Goal: Navigation & Orientation: Find specific page/section

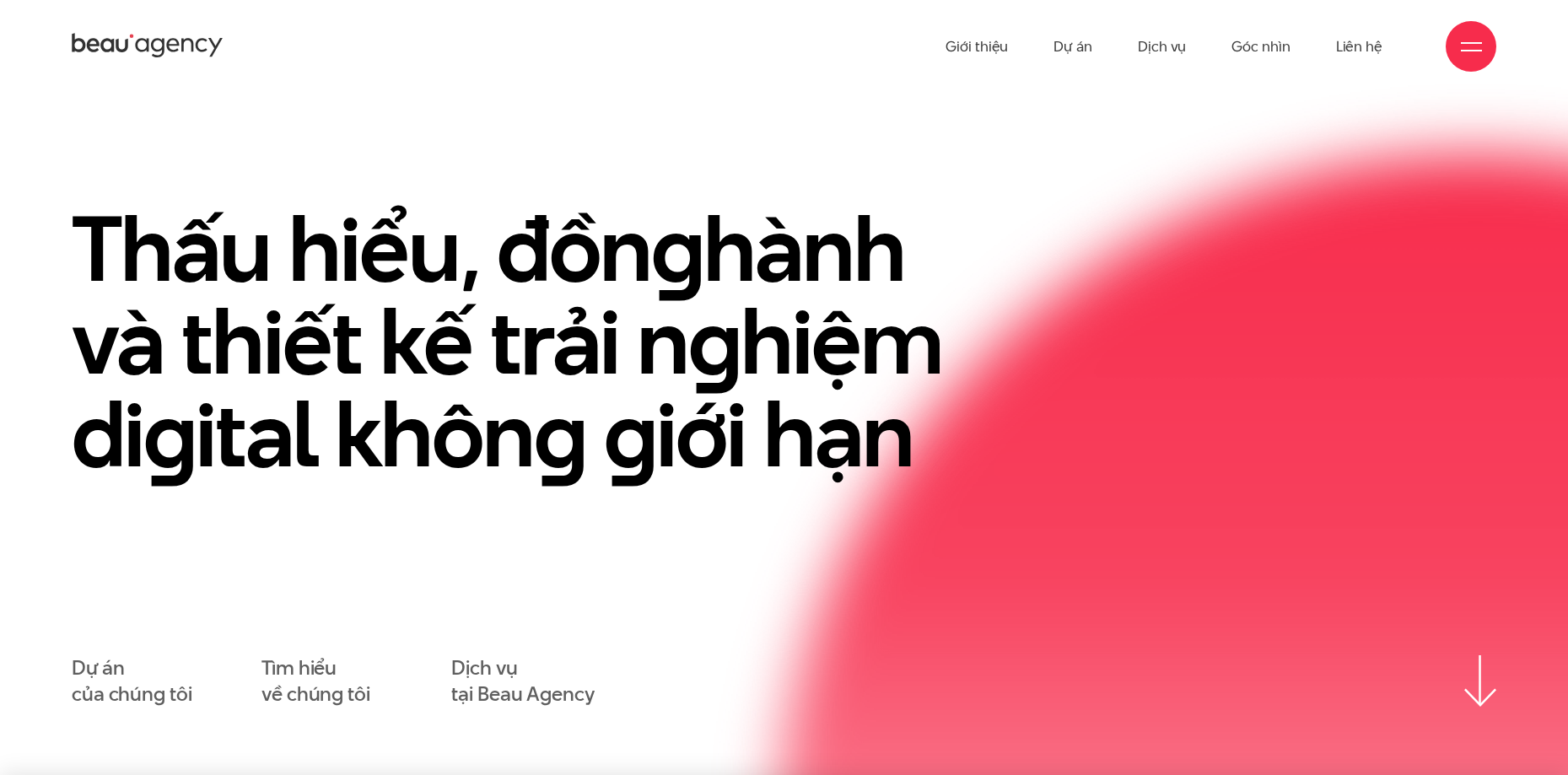
click at [1494, 41] on div at bounding box center [1471, 46] width 50 height 50
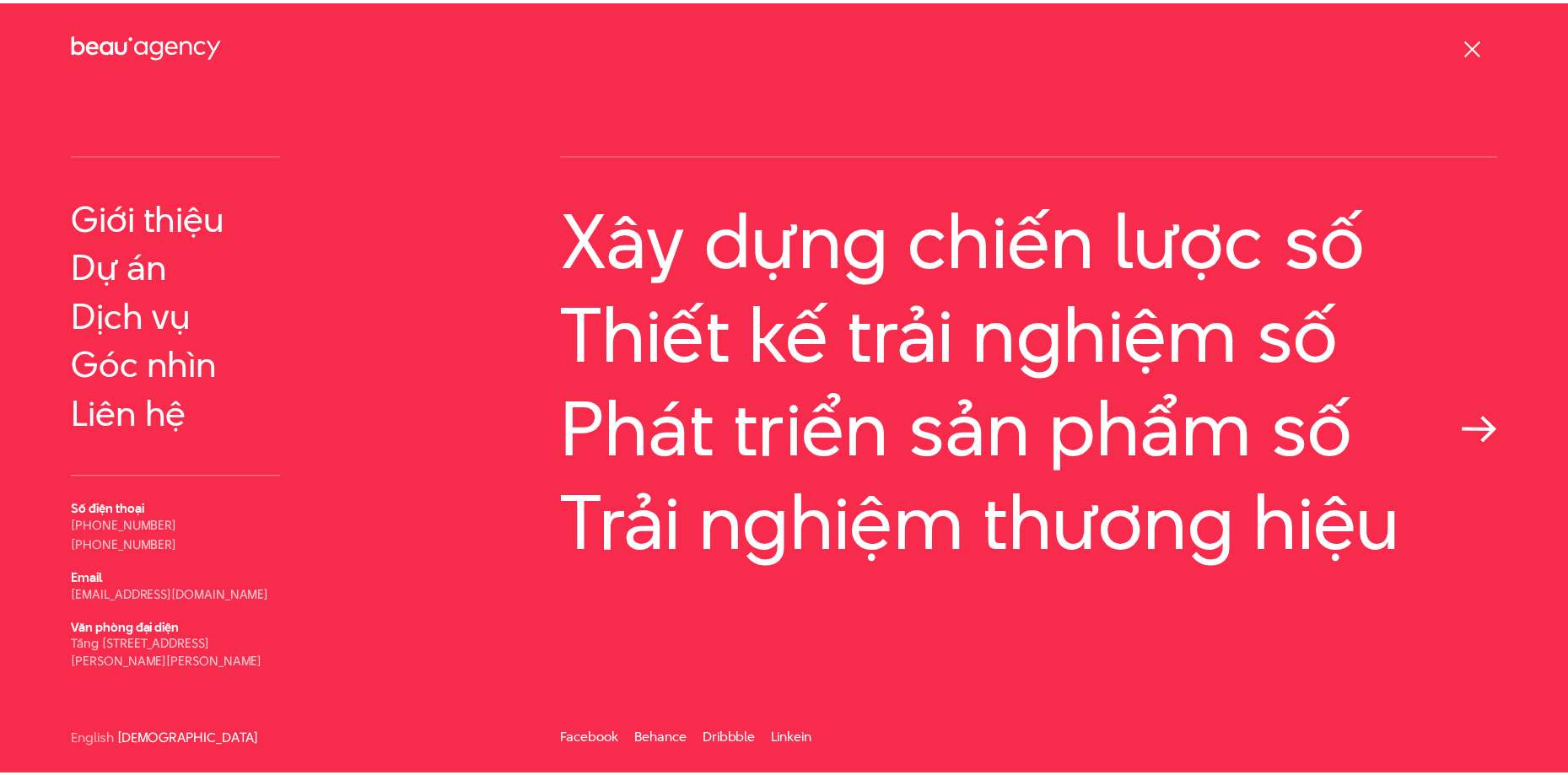
scroll to position [38, 0]
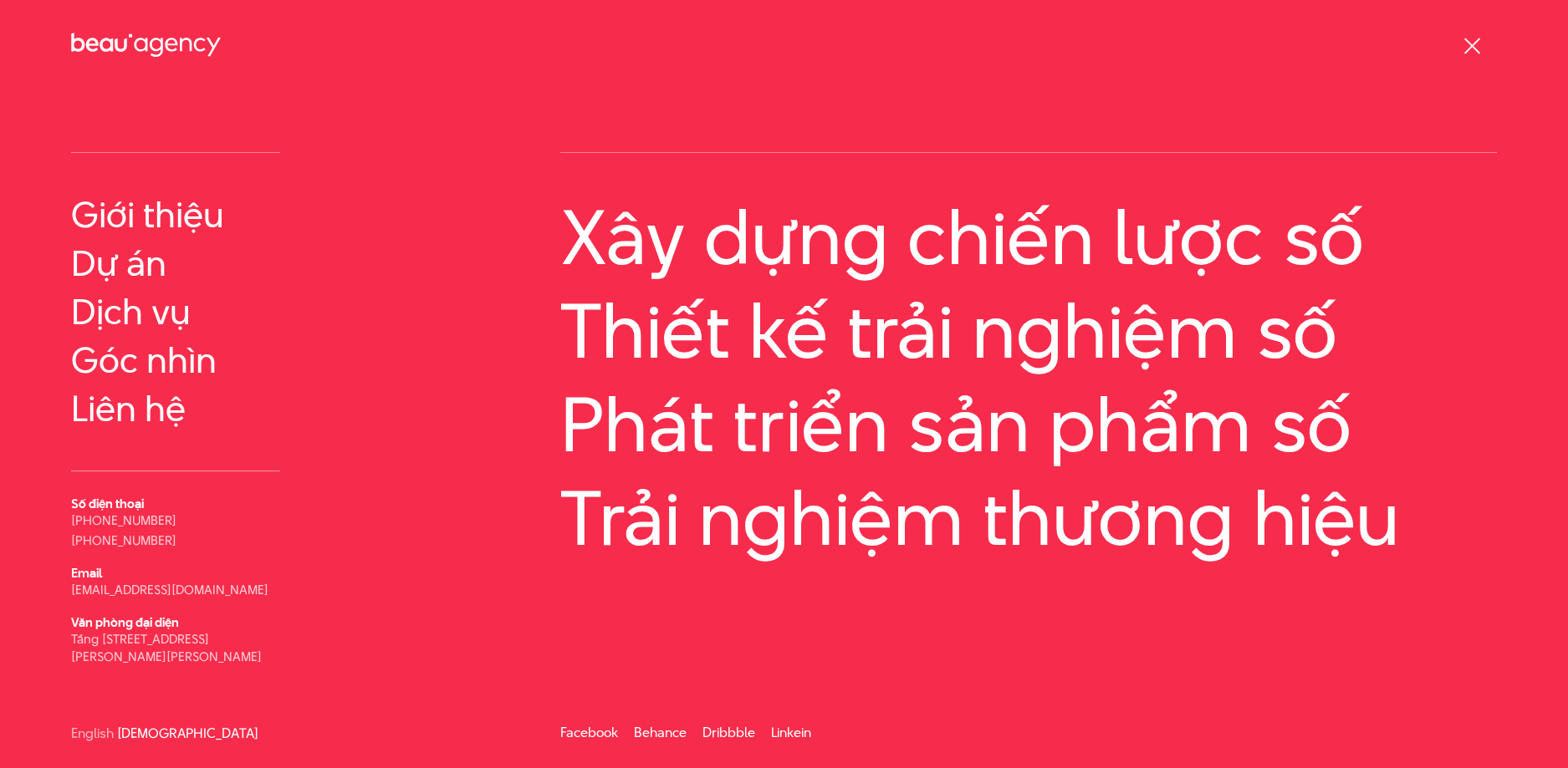
click at [1468, 42] on span at bounding box center [1471, 45] width 16 height 16
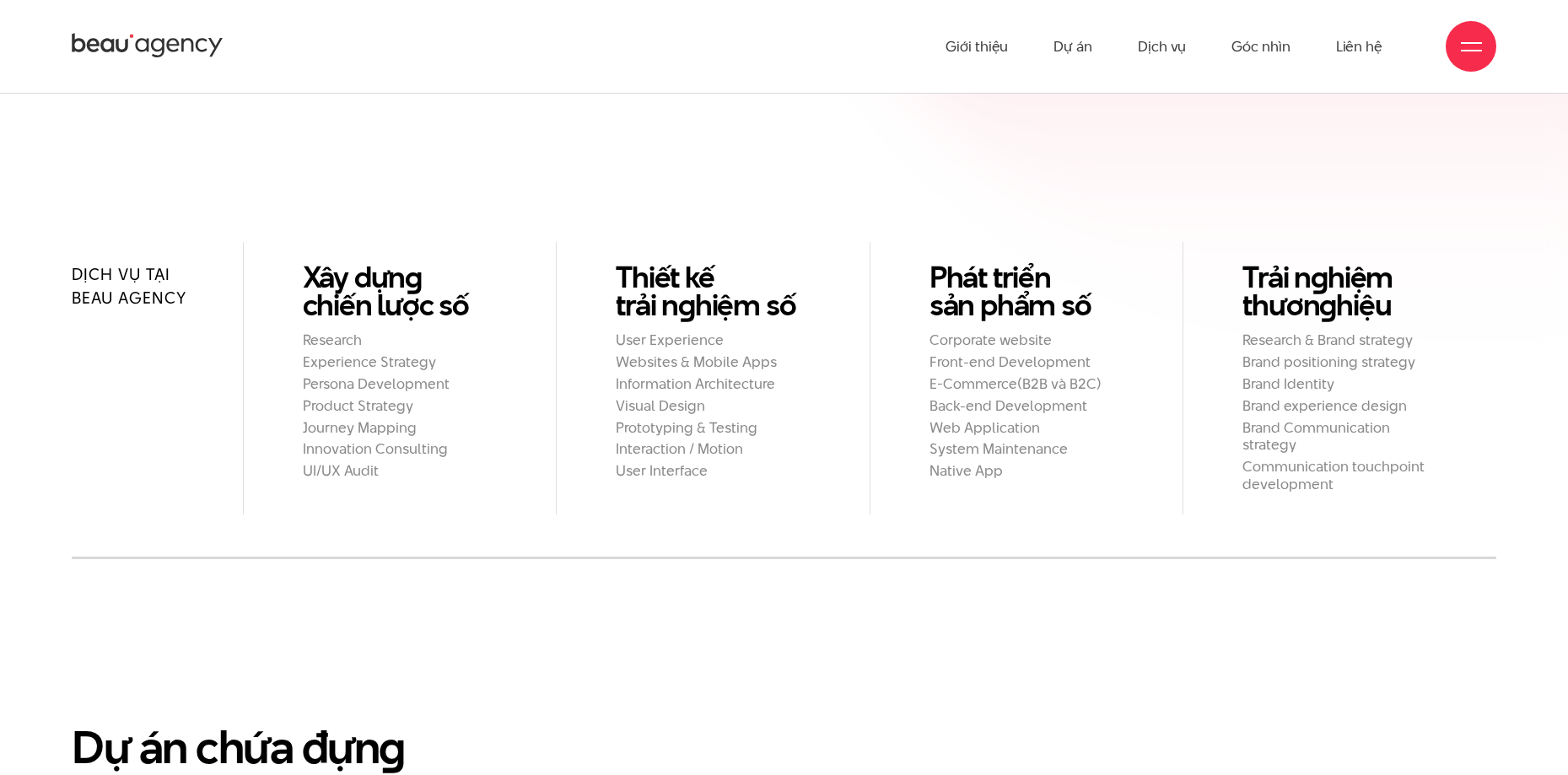
scroll to position [1767, 0]
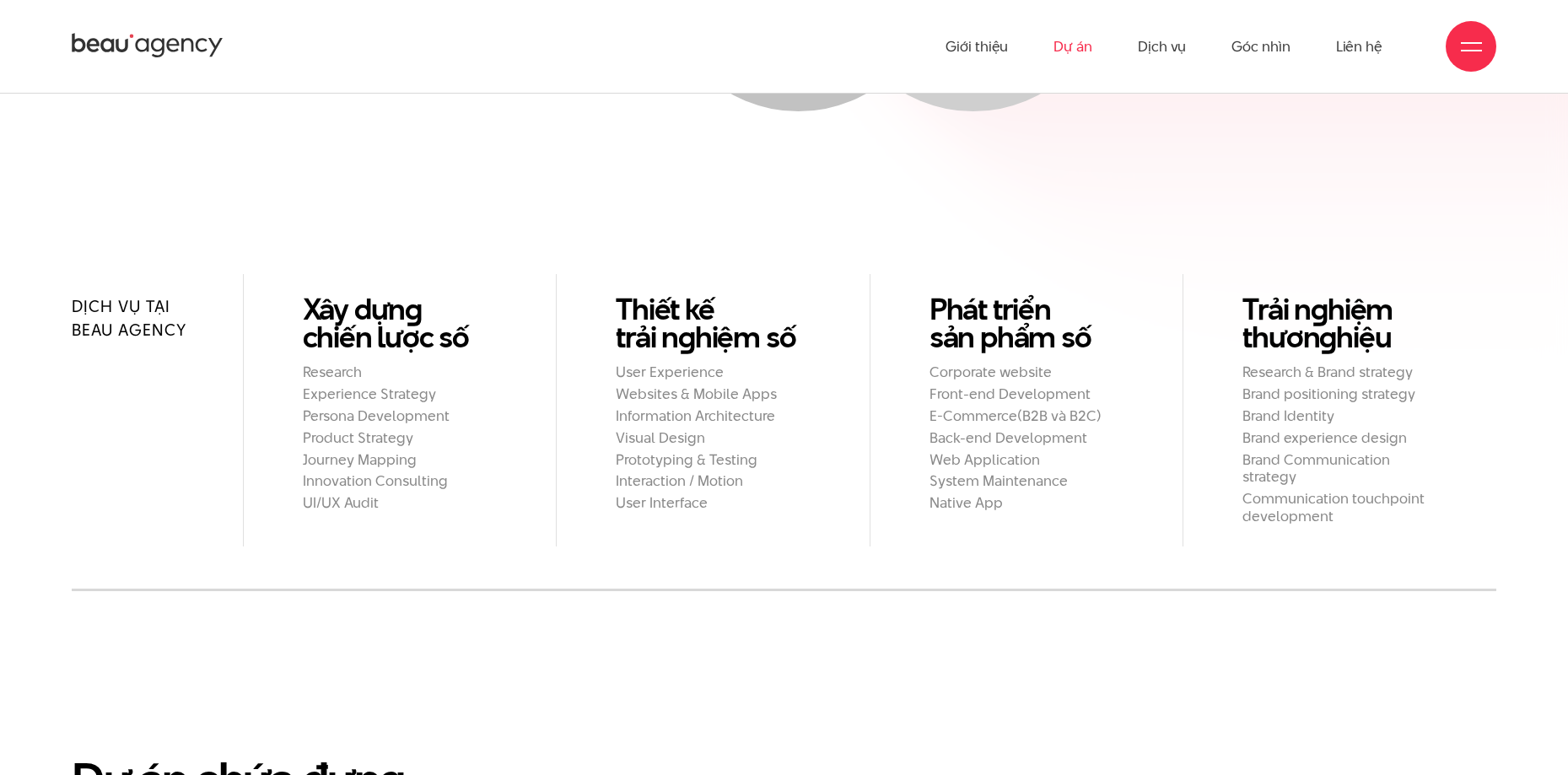
click at [1065, 49] on link "Dự án" at bounding box center [1073, 47] width 39 height 93
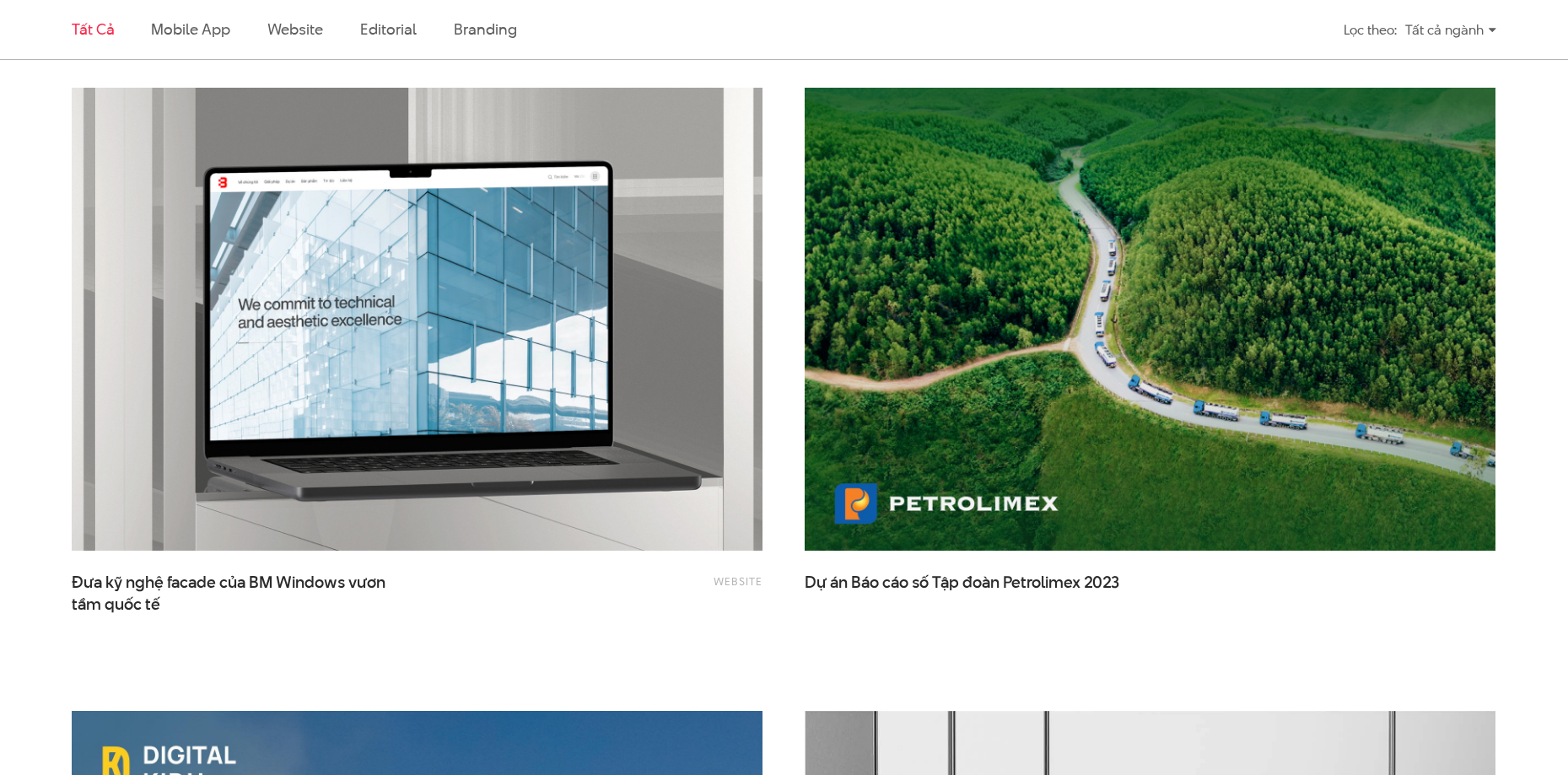
scroll to position [2953, 0]
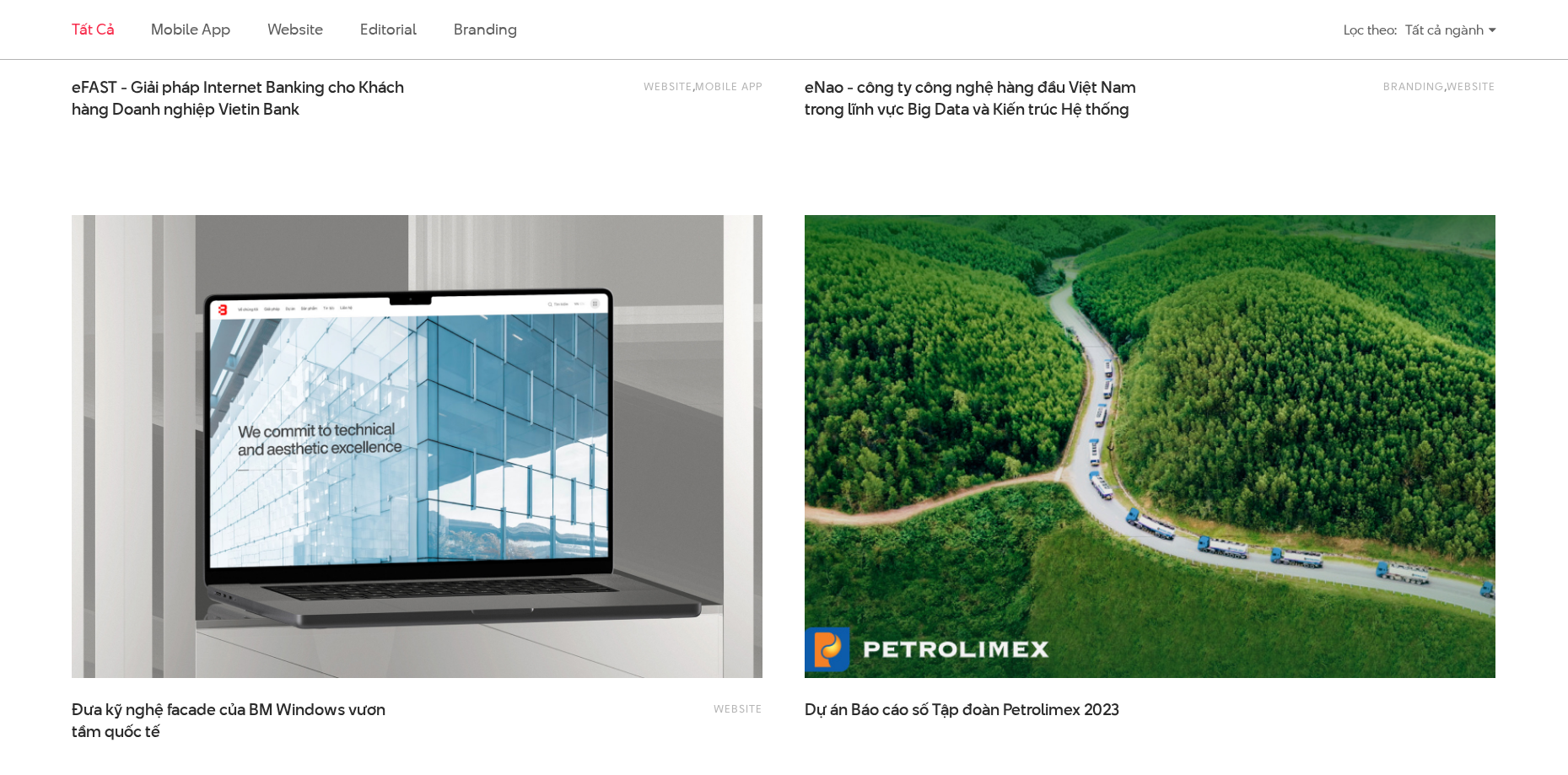
click at [975, 434] on img at bounding box center [1150, 447] width 760 height 510
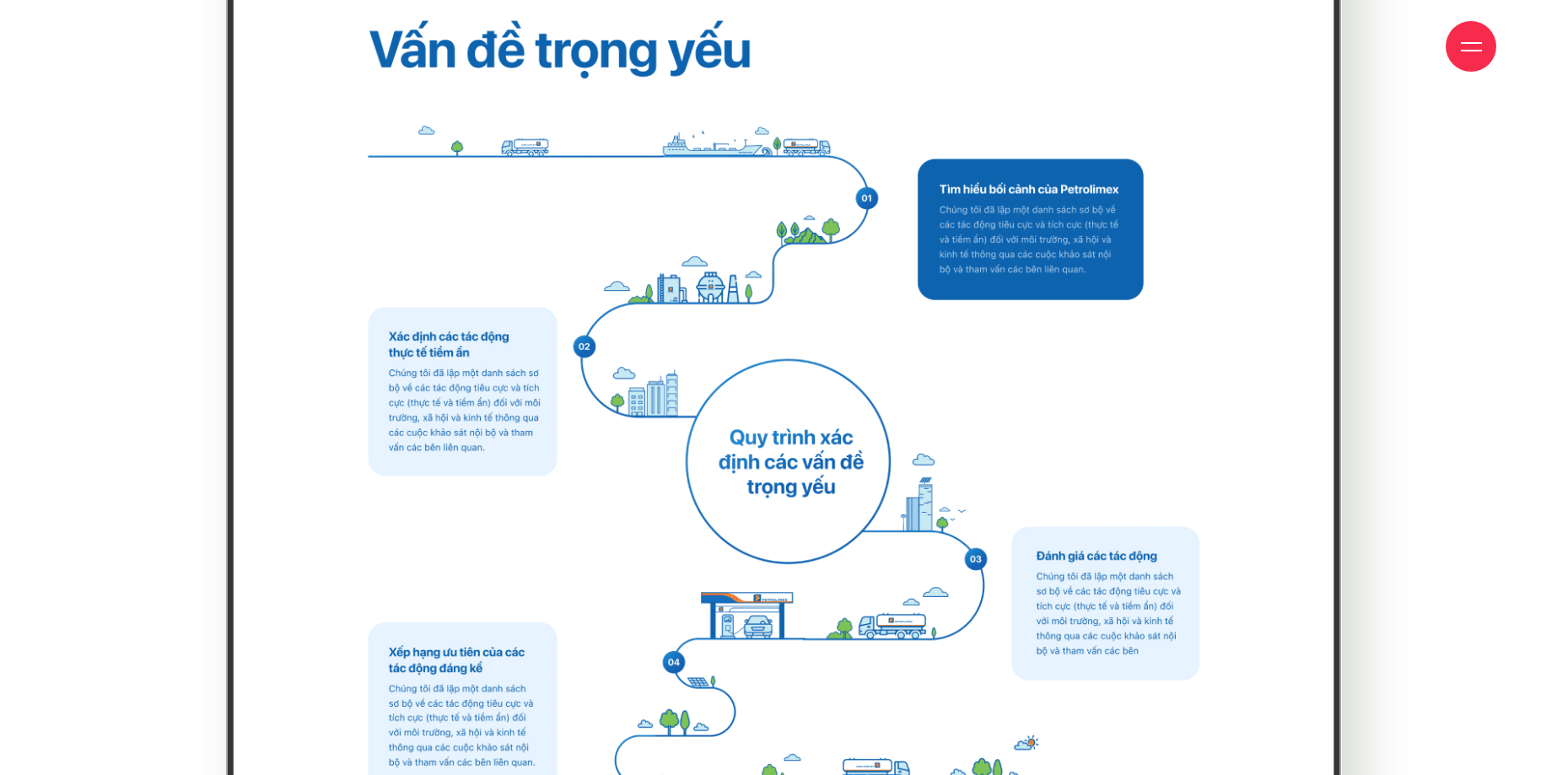
scroll to position [20755, 0]
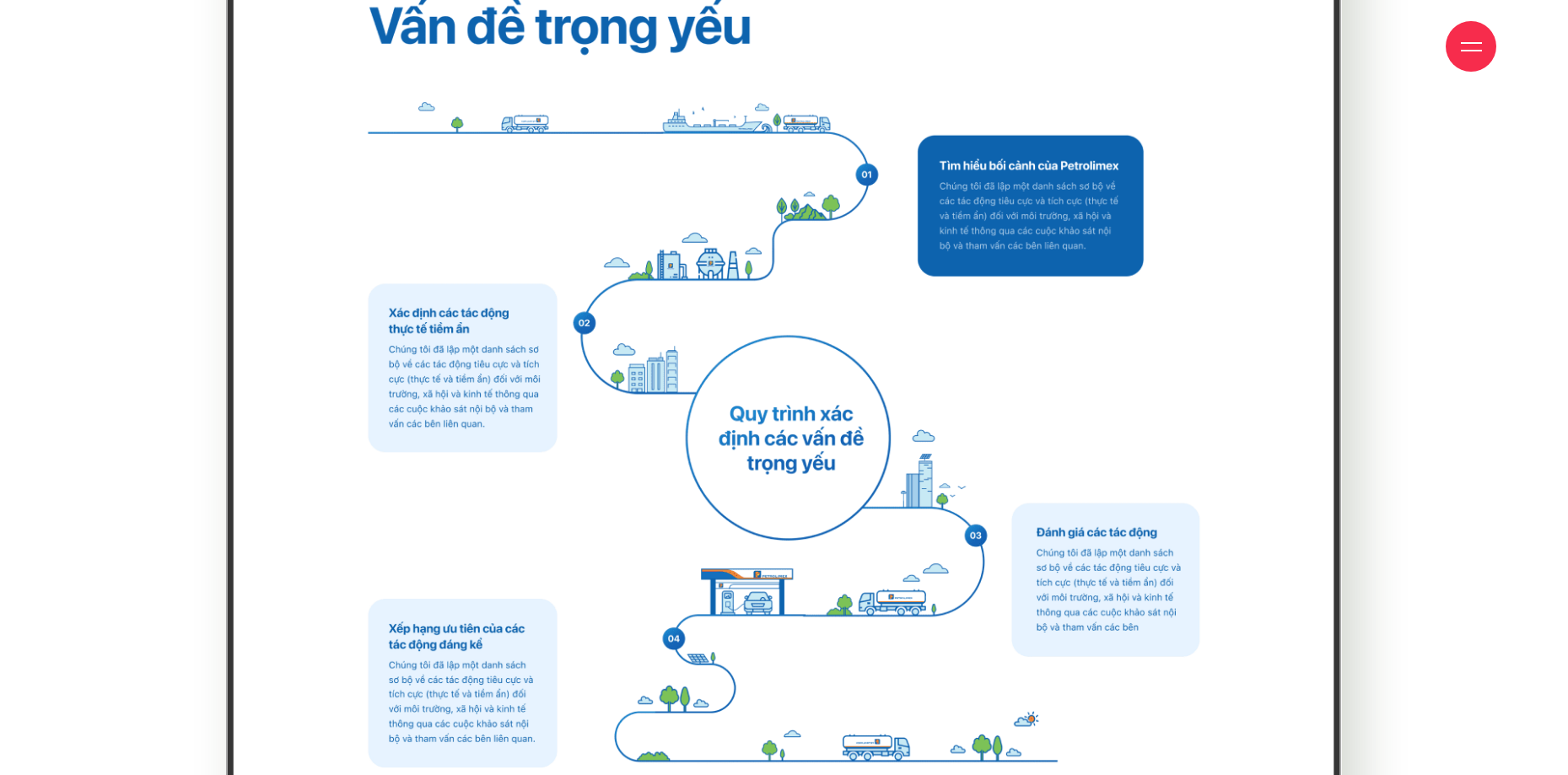
click at [1454, 41] on div at bounding box center [1471, 46] width 50 height 50
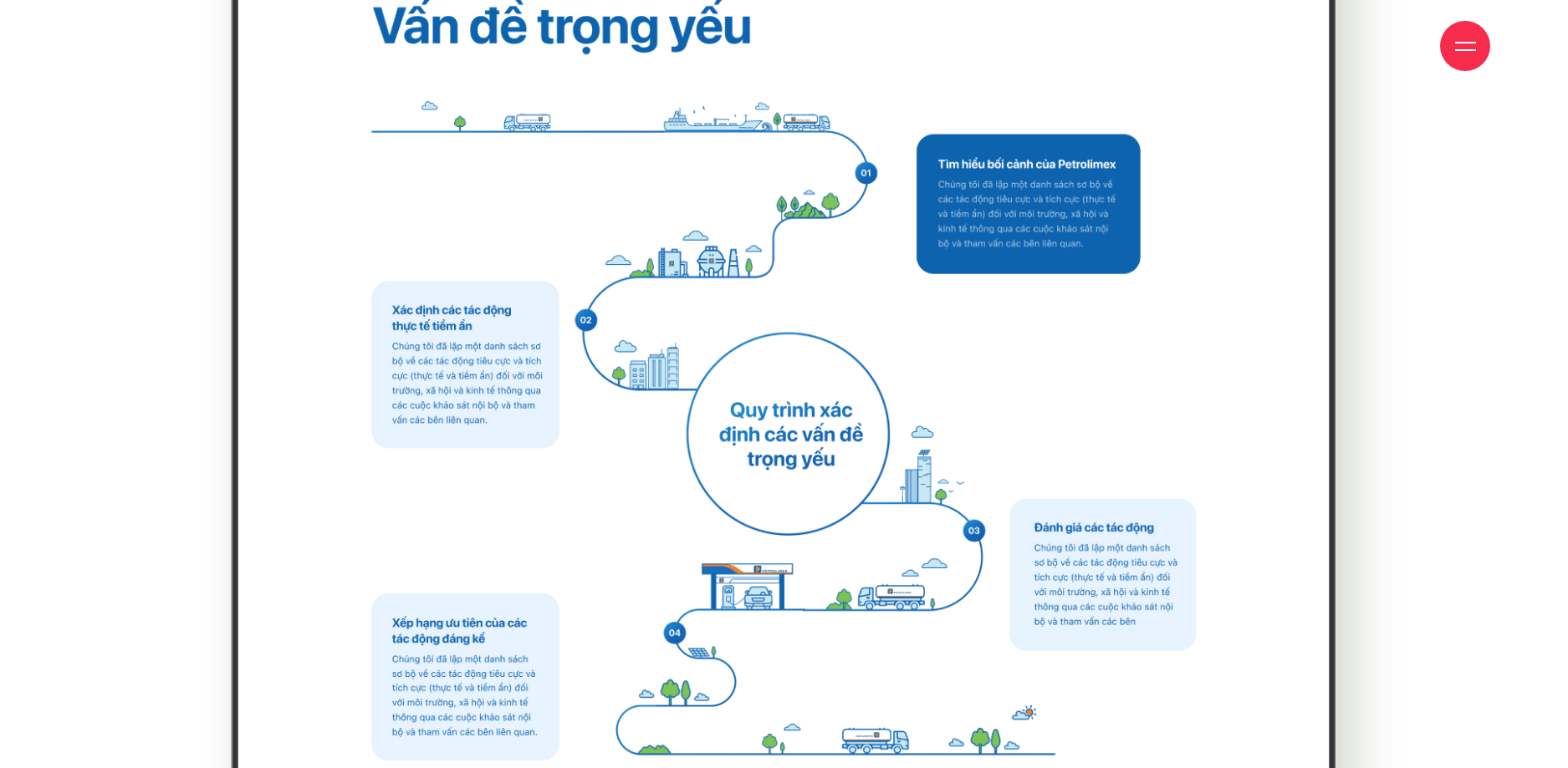
scroll to position [20666, 0]
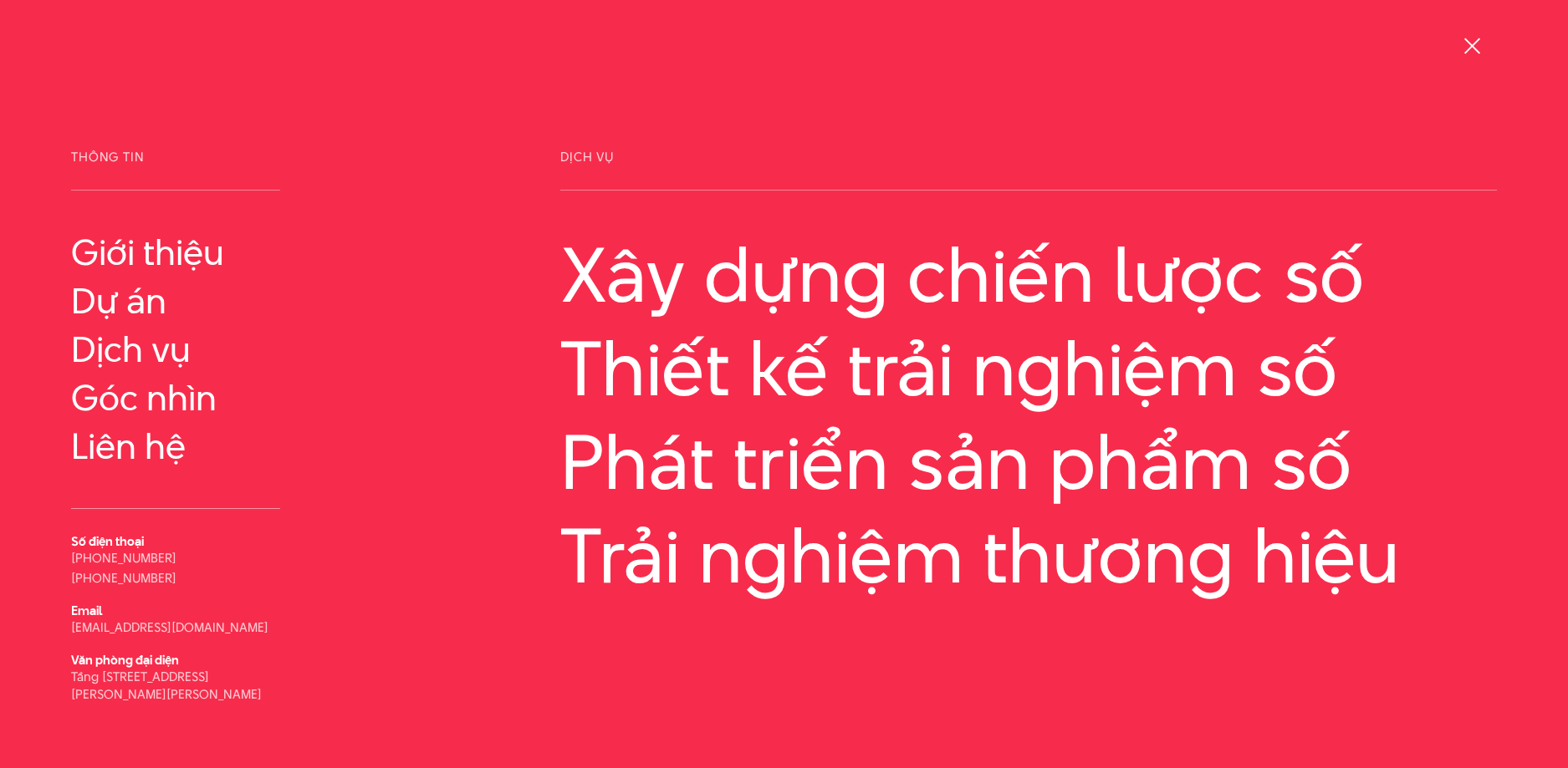
click at [1465, 56] on div at bounding box center [1472, 46] width 21 height 21
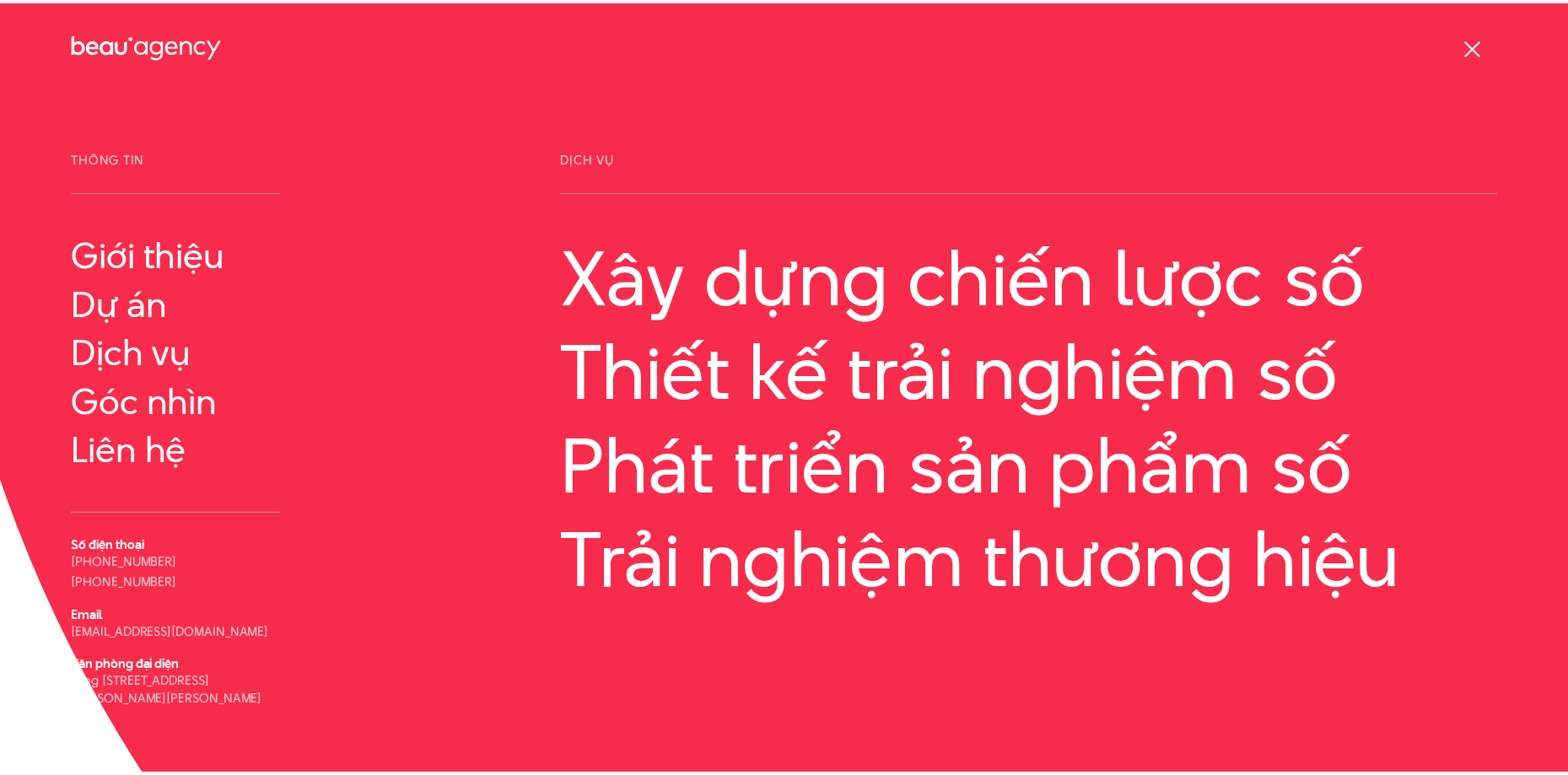
scroll to position [20755, 0]
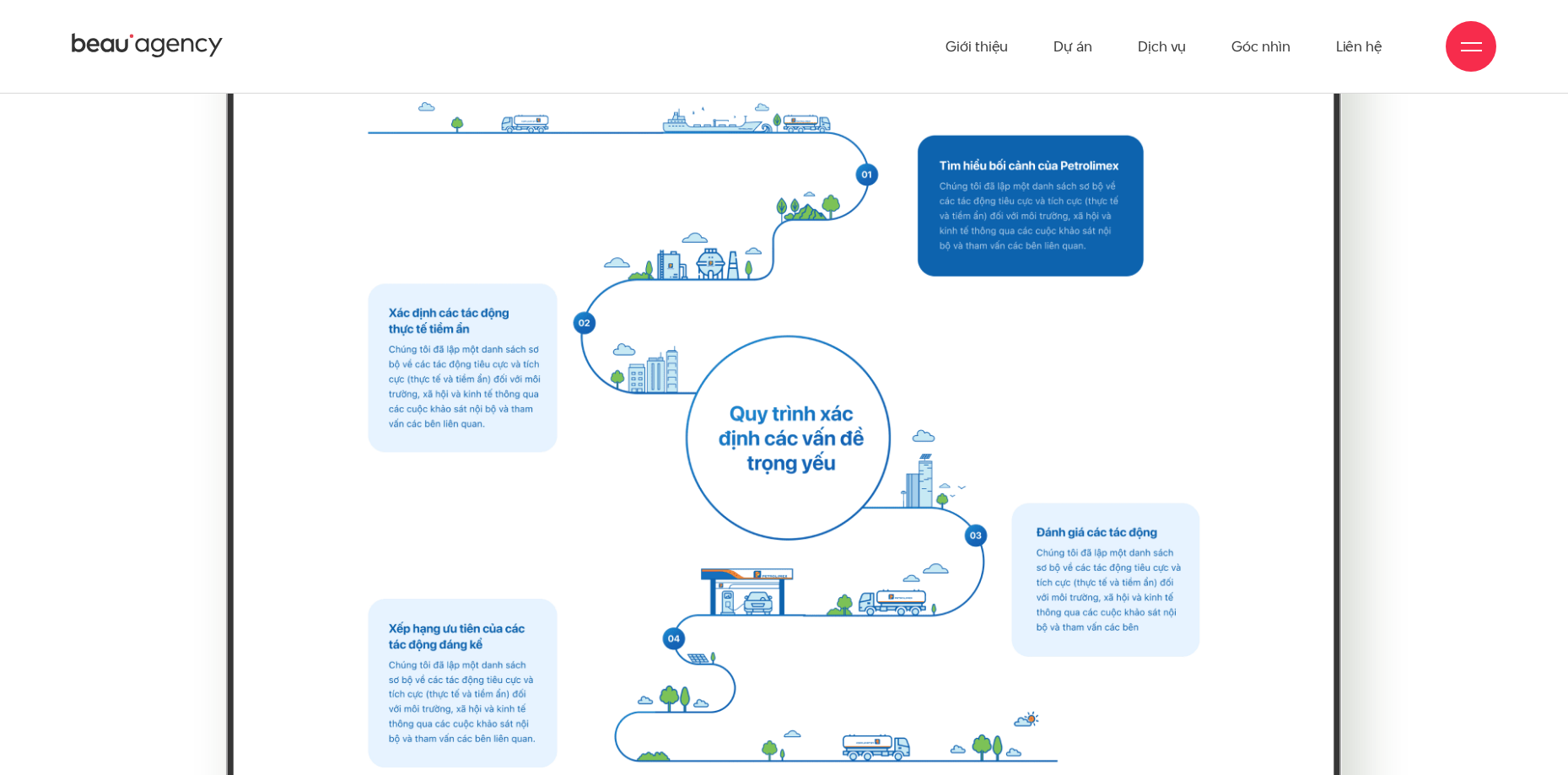
click at [1480, 41] on div at bounding box center [1472, 47] width 21 height 21
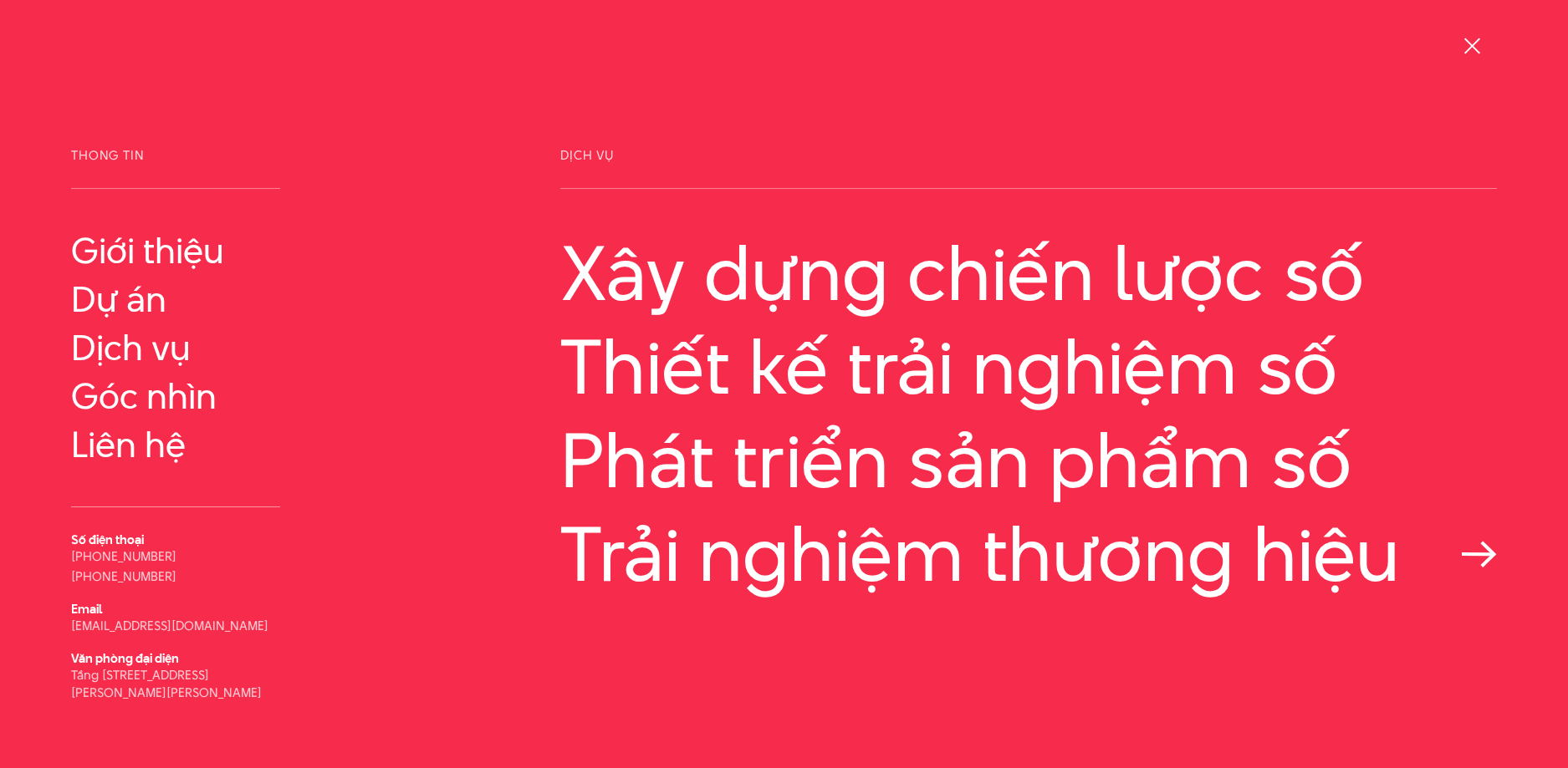
scroll to position [0, 0]
click at [164, 261] on link "Giới thiệu" at bounding box center [176, 252] width 209 height 40
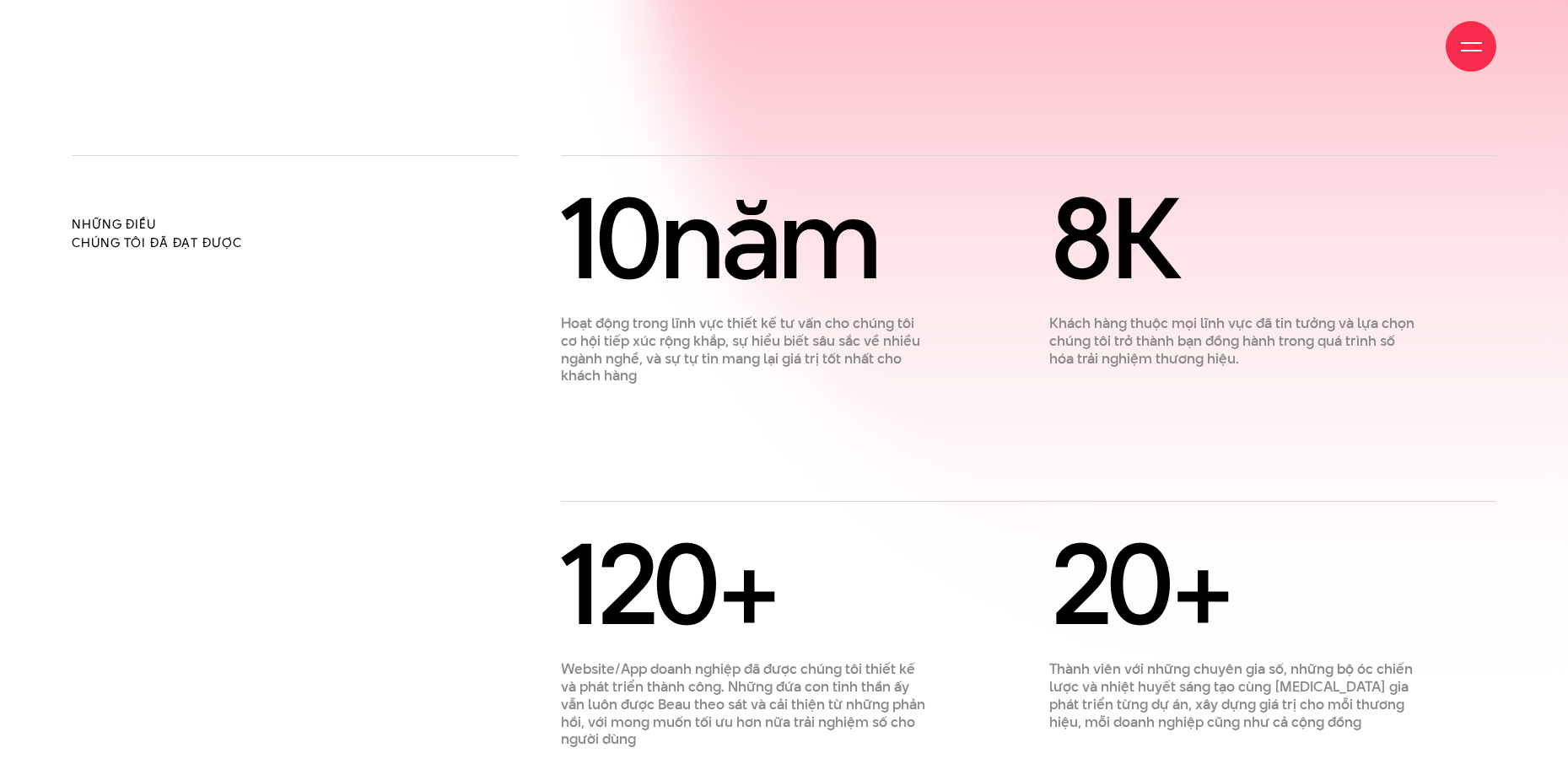
scroll to position [1265, 0]
